Goal: Communication & Community: Participate in discussion

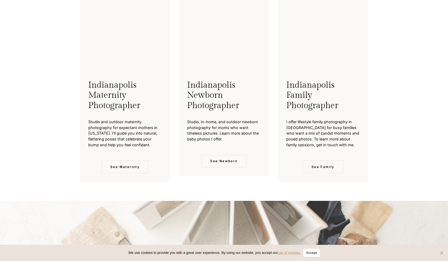
scroll to position [1411, 0]
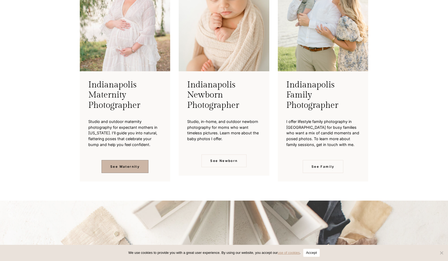
click at [118, 164] on span "See Maternity" at bounding box center [124, 166] width 29 height 5
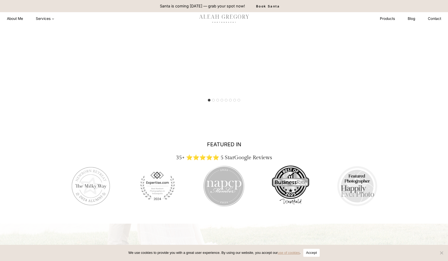
scroll to position [769, 0]
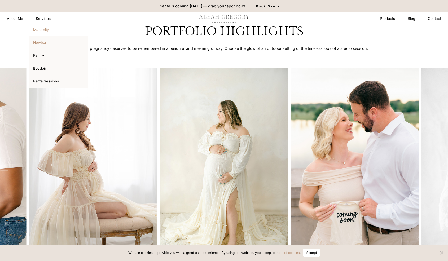
click at [39, 43] on link "Newborn" at bounding box center [58, 42] width 58 height 13
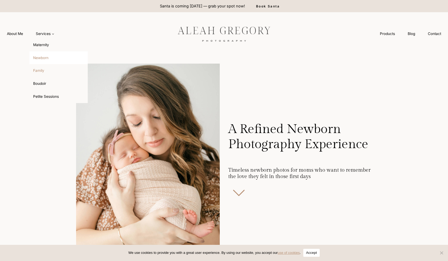
click at [43, 74] on link "Family" at bounding box center [58, 70] width 58 height 13
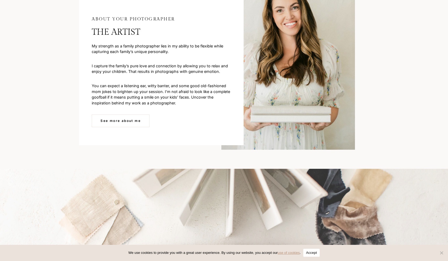
scroll to position [1646, 0]
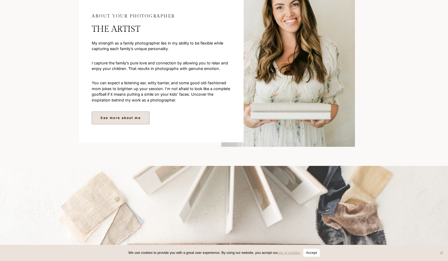
click at [115, 116] on span "See more about me" at bounding box center [120, 117] width 40 height 5
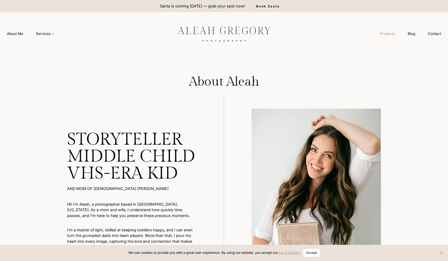
click at [386, 34] on link "Products" at bounding box center [387, 34] width 28 height 10
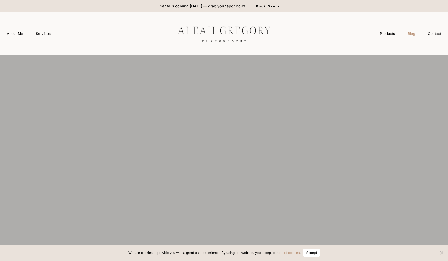
click at [410, 35] on link "Blog" at bounding box center [411, 34] width 20 height 10
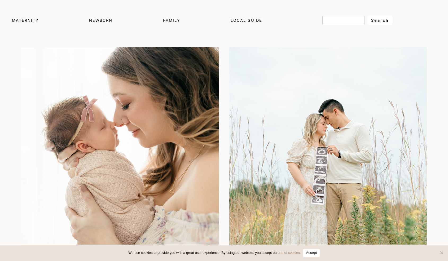
scroll to position [322, 0]
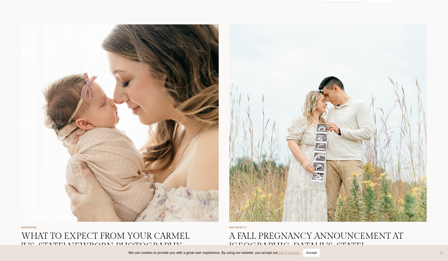
click at [127, 135] on img at bounding box center [119, 122] width 197 height 197
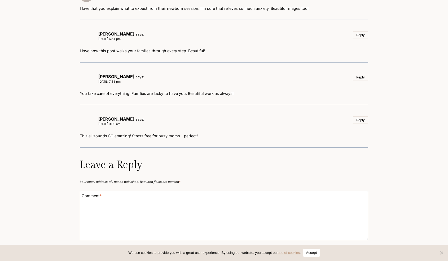
scroll to position [1932, 0]
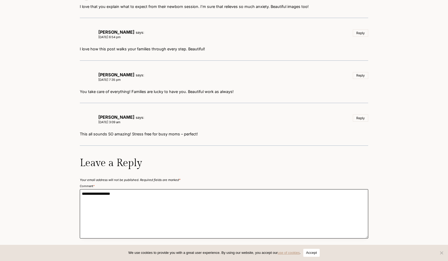
click at [188, 189] on textarea "Comment *" at bounding box center [224, 213] width 288 height 49
type textarea "*"
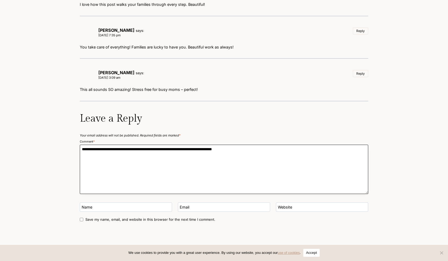
scroll to position [1978, 0]
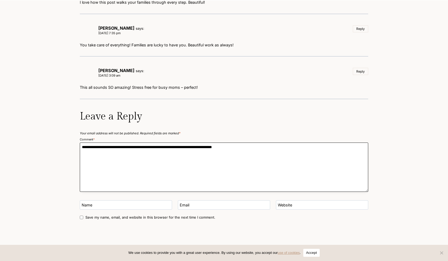
type textarea "**********"
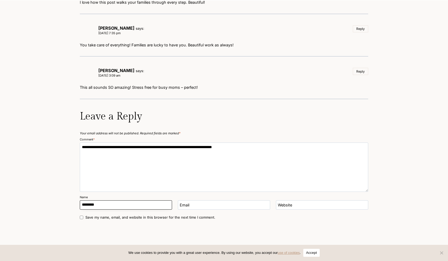
click at [151, 201] on input "Name" at bounding box center [126, 204] width 92 height 9
type input "*********"
click at [221, 200] on input "Email" at bounding box center [224, 204] width 92 height 9
type input "**********"
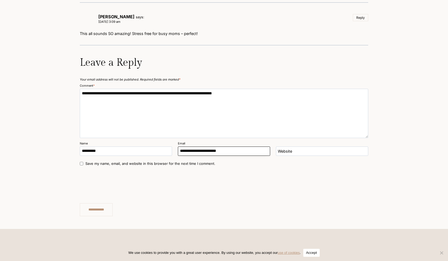
scroll to position [2035, 0]
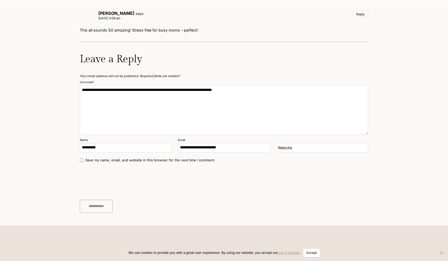
click at [108, 203] on input "**********" at bounding box center [96, 206] width 33 height 13
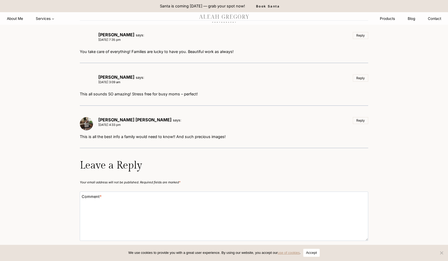
scroll to position [1965, 0]
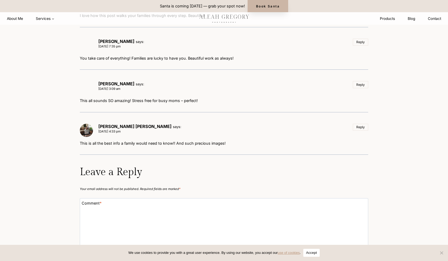
click at [271, 6] on link "Book Santa" at bounding box center [268, 6] width 41 height 12
